Goal: Task Accomplishment & Management: Manage account settings

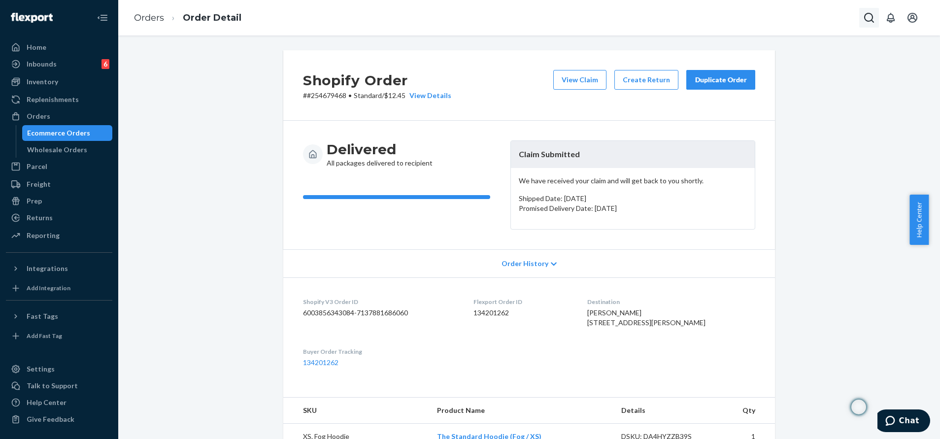
click at [863, 22] on icon "Open Search Box" at bounding box center [869, 18] width 12 height 12
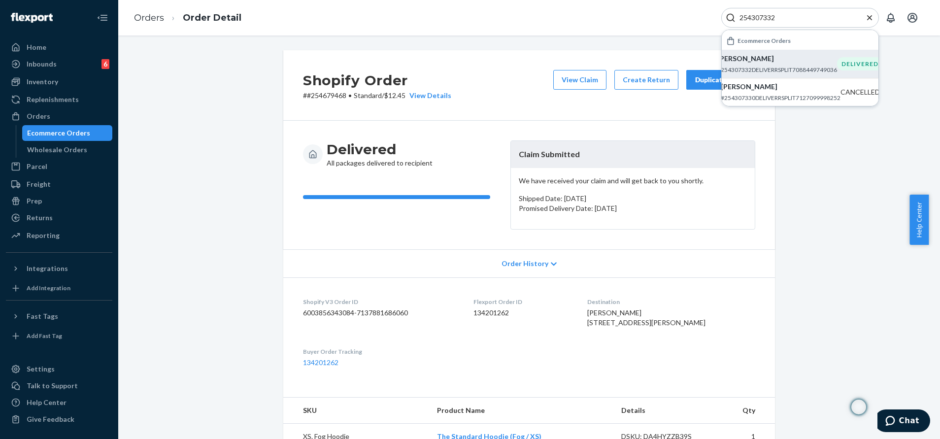
type input "254307332"
click at [825, 59] on p "logan trauman" at bounding box center [777, 59] width 120 height 10
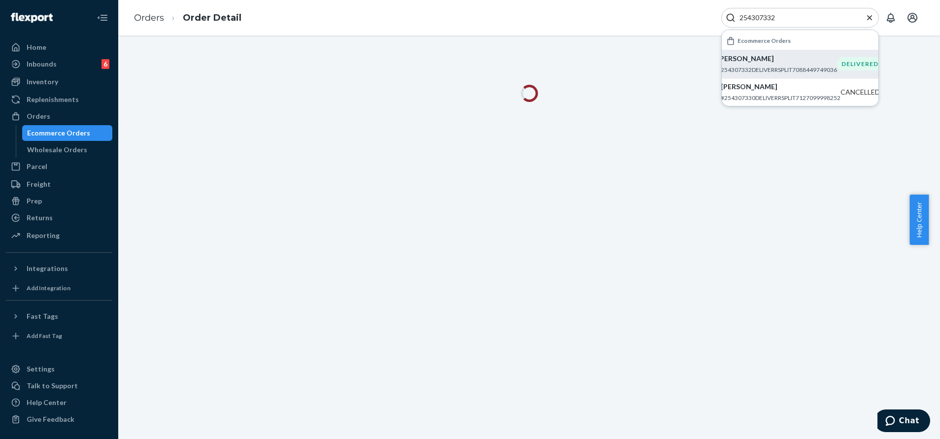
click at [868, 19] on icon "Close Search" at bounding box center [869, 17] width 5 height 5
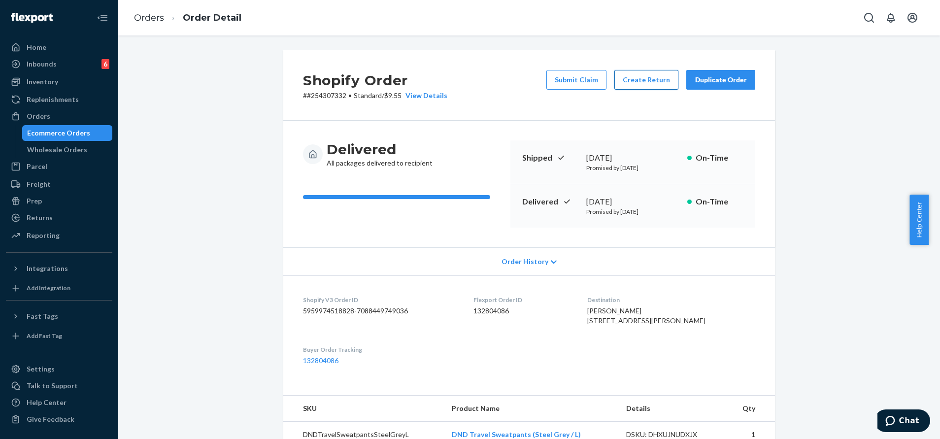
click at [645, 80] on button "Create Return" at bounding box center [646, 80] width 64 height 20
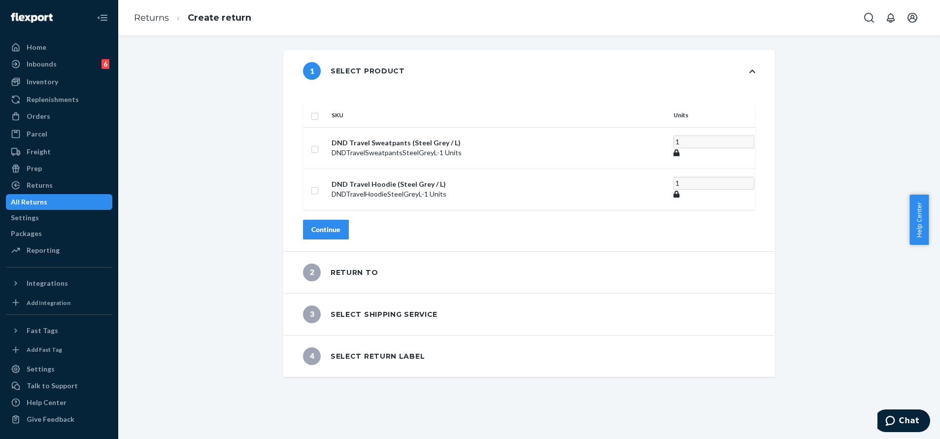
click at [319, 110] on input "checkbox" at bounding box center [315, 115] width 8 height 10
checkbox input "true"
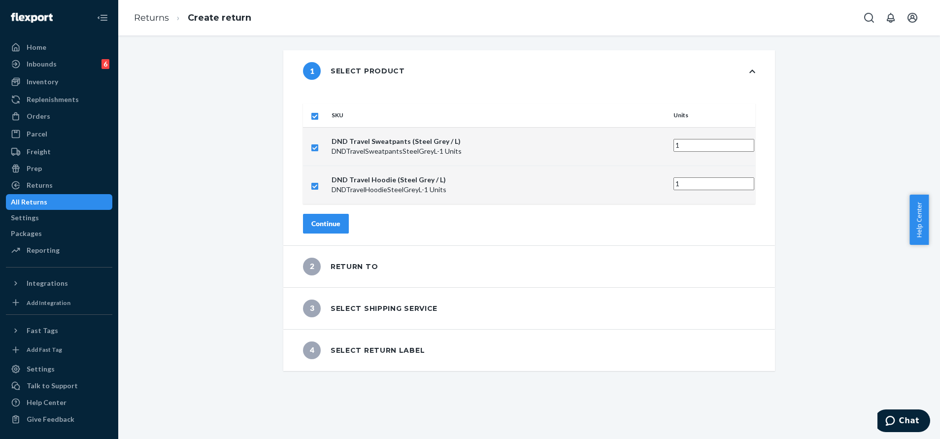
click at [349, 214] on button "Continue" at bounding box center [326, 224] width 46 height 20
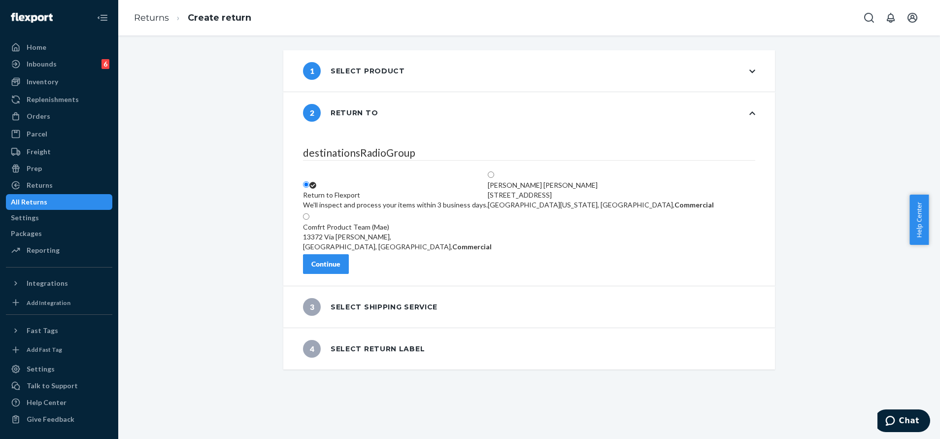
click at [340, 268] on div "Continue" at bounding box center [325, 264] width 29 height 10
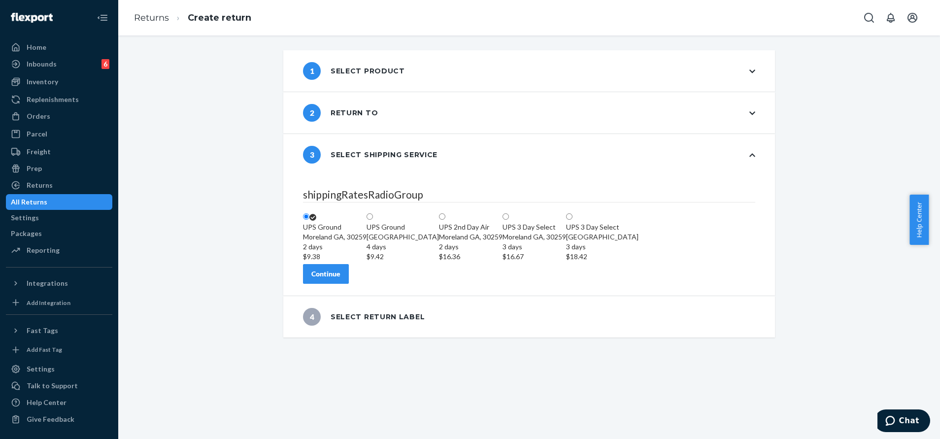
click at [349, 284] on button "Continue" at bounding box center [326, 274] width 46 height 20
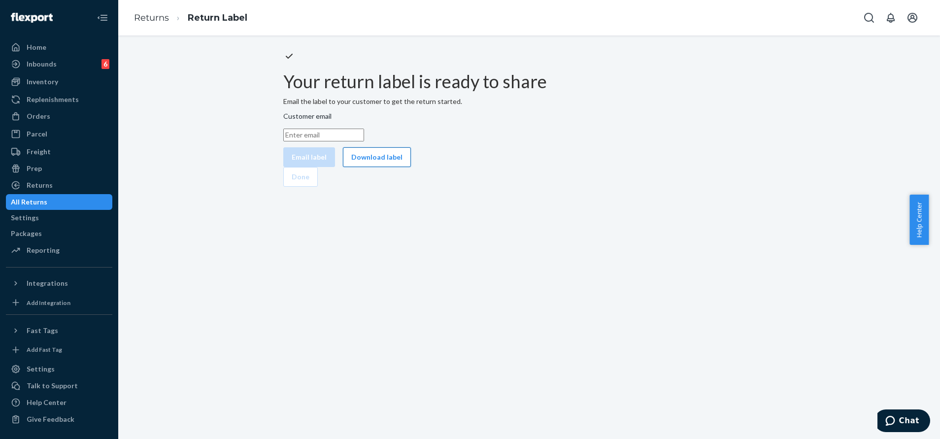
click at [411, 167] on button "Download label" at bounding box center [377, 157] width 68 height 20
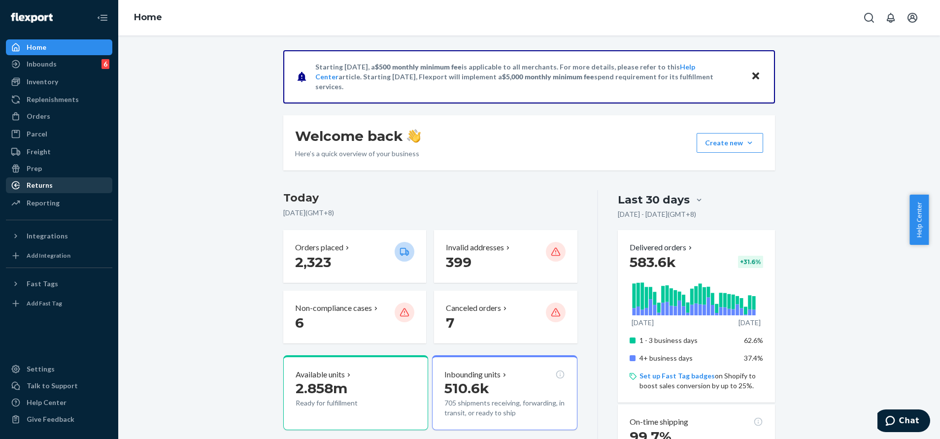
click at [67, 187] on div "Returns" at bounding box center [59, 185] width 104 height 14
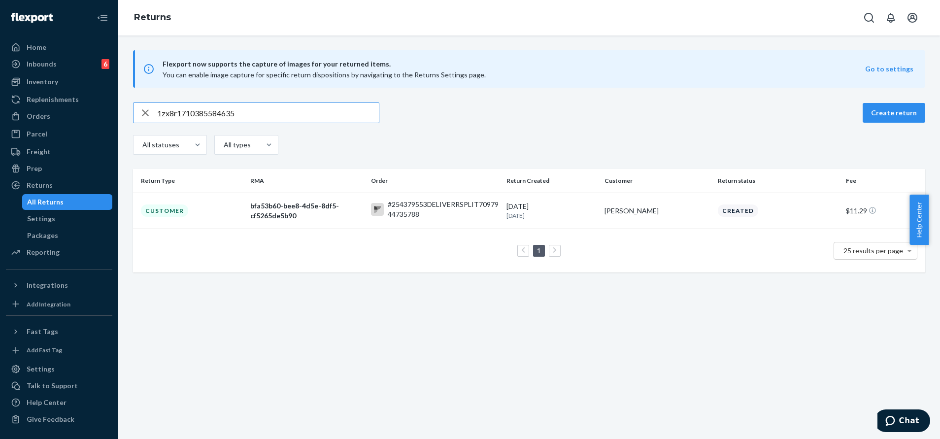
type input "1zx8r1710385584635"
click at [576, 212] on p "1 day ago" at bounding box center [551, 215] width 90 height 8
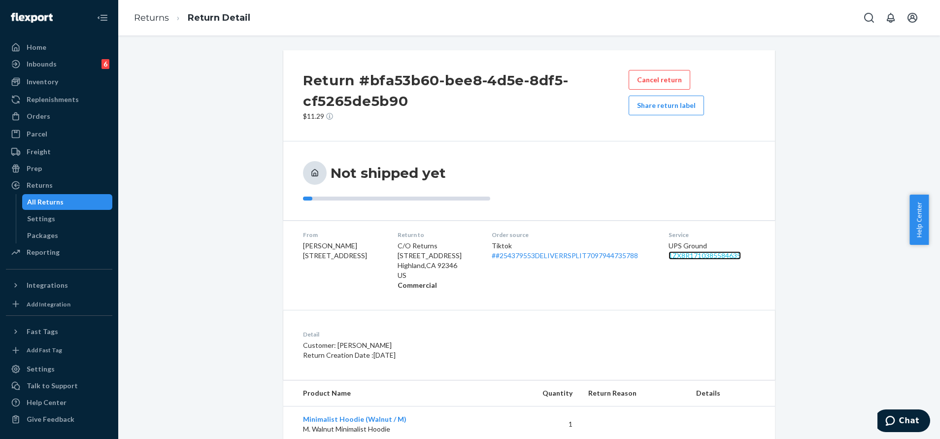
click at [703, 256] on link "1ZX8R1710385584635" at bounding box center [705, 255] width 72 height 8
click at [872, 16] on icon "Open Search Box" at bounding box center [869, 18] width 10 height 10
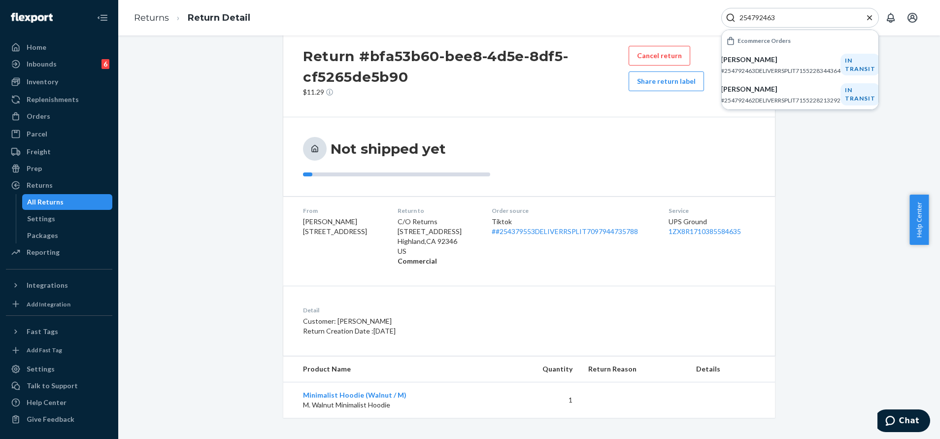
scroll to position [28, 0]
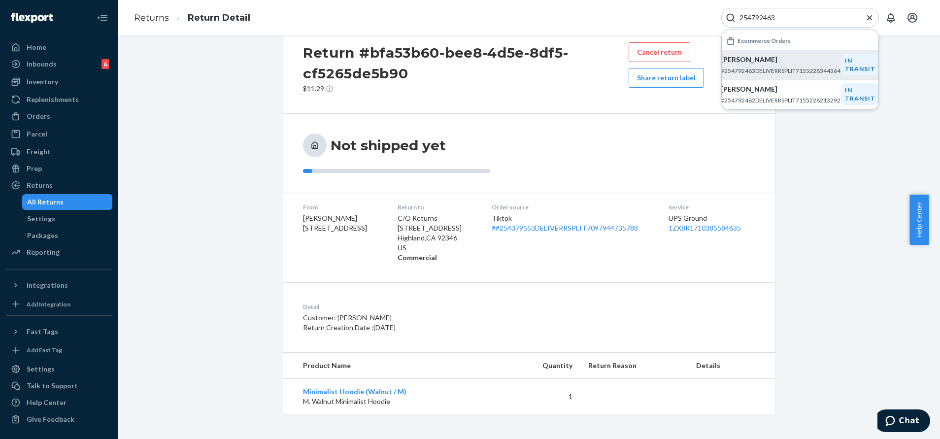
type input "254792463"
click at [816, 68] on p "#254792463DELIVERRSPLIT7155228344364" at bounding box center [781, 71] width 120 height 8
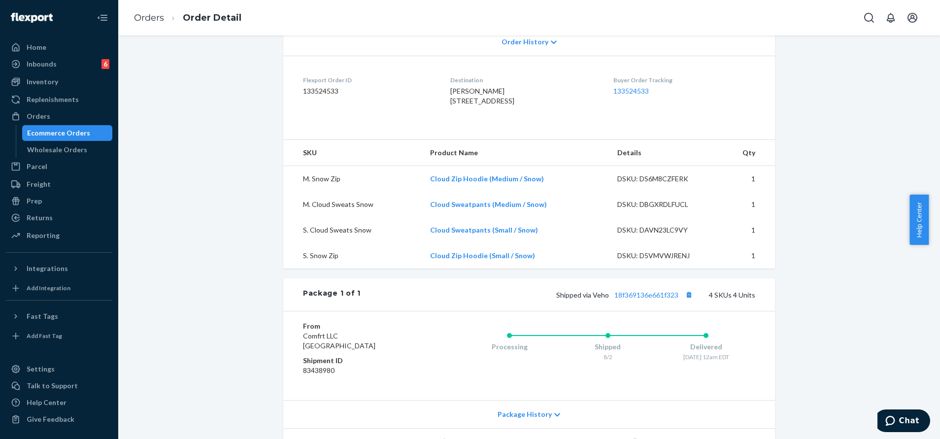
scroll to position [148, 0]
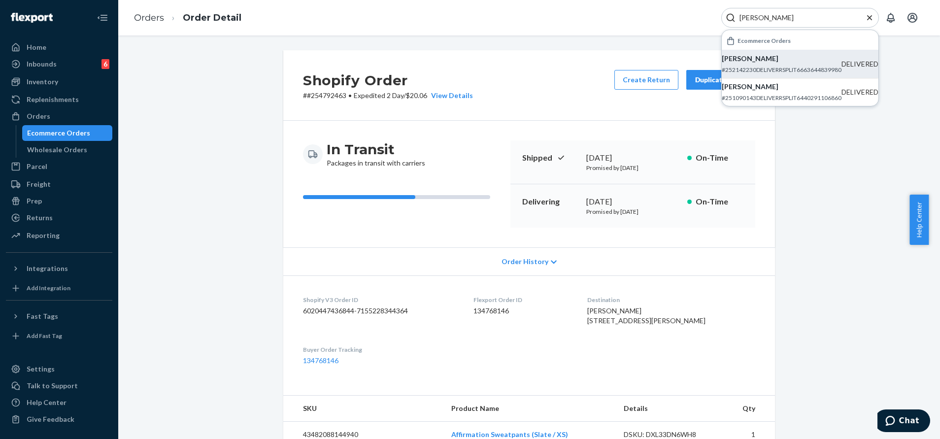
type input "[PERSON_NAME]"
click at [831, 68] on p "#252142230DELIVERRSPLIT6663644839980" at bounding box center [782, 70] width 120 height 8
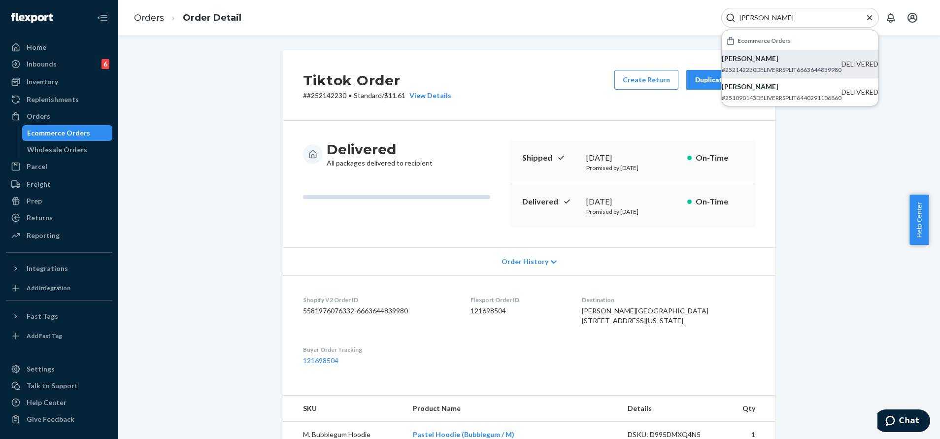
click at [323, 95] on p "# #252142230 • Standard / $11.61 View Details" at bounding box center [377, 96] width 148 height 10
copy p "252142230"
click at [785, 86] on p "Kayla Jackson" at bounding box center [782, 87] width 120 height 10
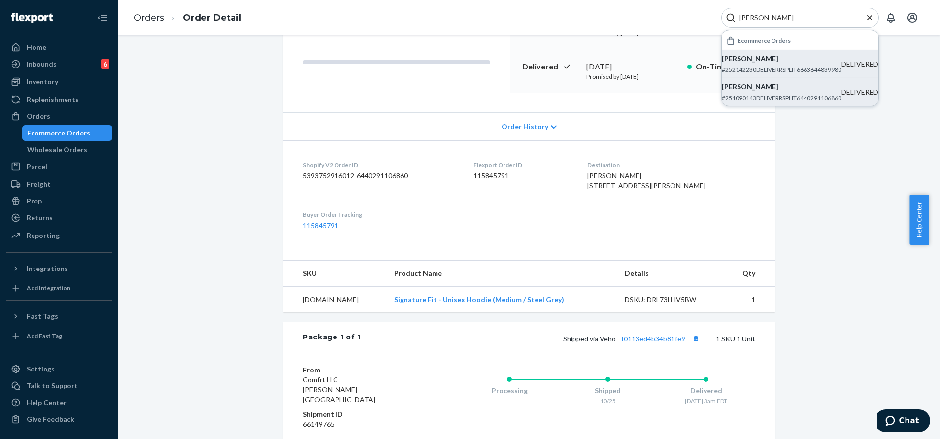
scroll to position [148, 0]
